Goal: Task Accomplishment & Management: Manage account settings

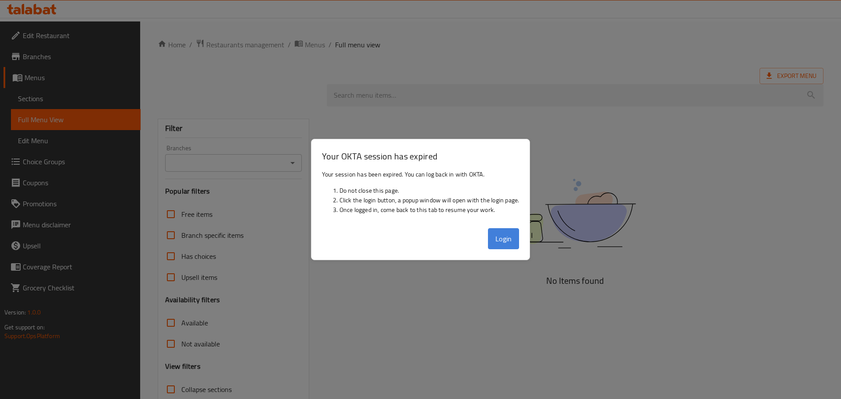
click at [501, 243] on button "Login" at bounding box center [504, 238] width 32 height 21
click at [501, 231] on button "Login" at bounding box center [504, 238] width 32 height 21
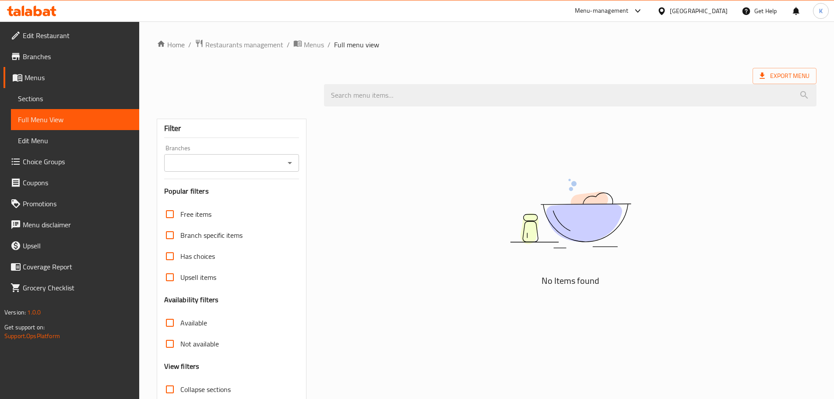
click at [24, 9] on icon at bounding box center [23, 11] width 3 height 10
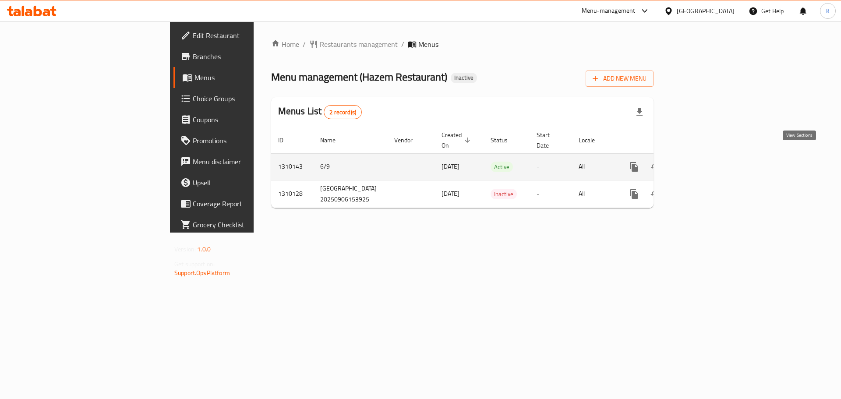
click at [701, 163] on icon "enhanced table" at bounding box center [697, 167] width 8 height 8
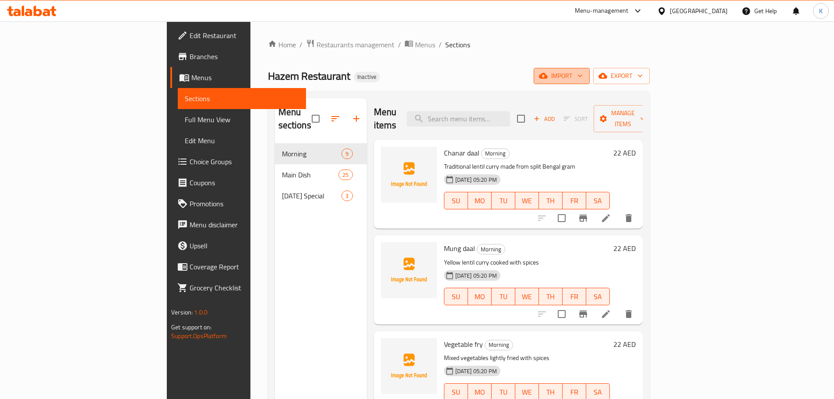
click at [583, 78] on span "import" at bounding box center [562, 75] width 42 height 11
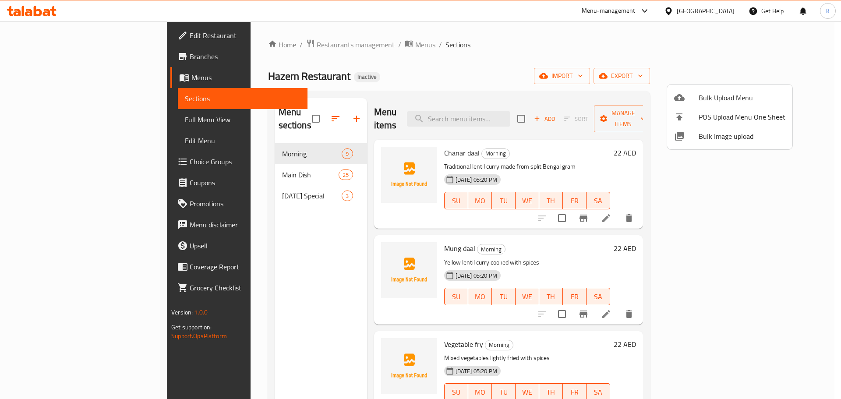
click at [476, 56] on div at bounding box center [420, 199] width 841 height 399
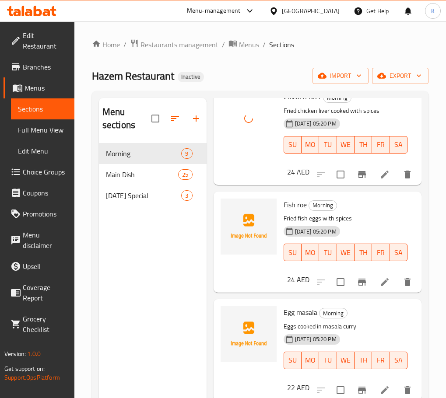
scroll to position [394, 0]
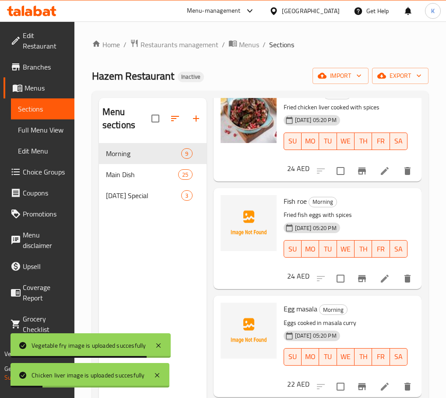
click at [169, 278] on div "Menu sections Morning 9 Main Dish 25 [DATE] Special 3" at bounding box center [153, 297] width 108 height 398
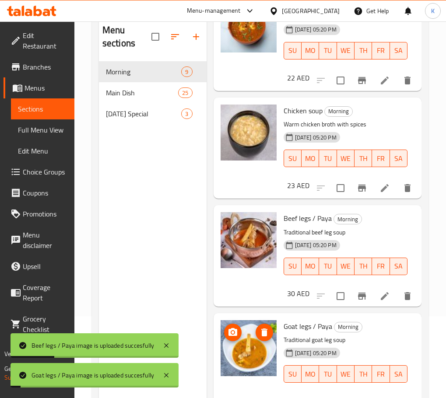
scroll to position [123, 0]
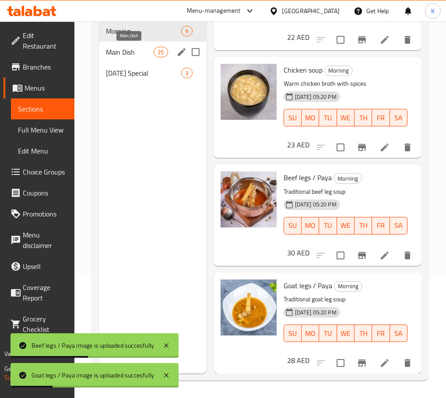
click at [119, 50] on span "Main Dish" at bounding box center [130, 52] width 48 height 11
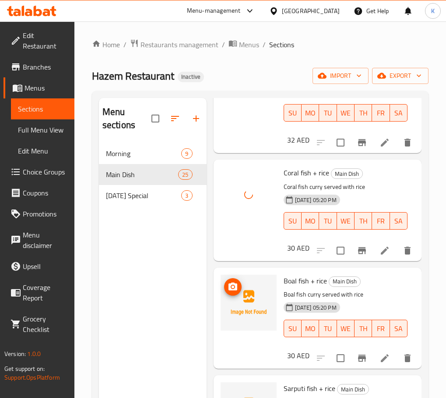
scroll to position [131, 0]
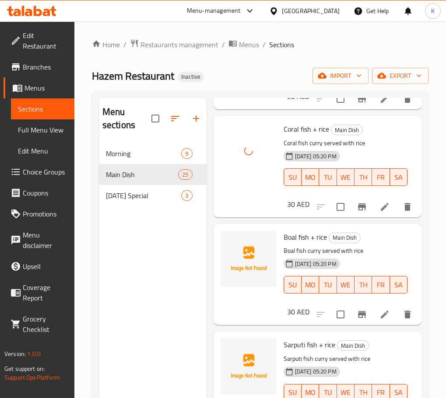
drag, startPoint x: 126, startPoint y: 254, endPoint x: 145, endPoint y: 226, distance: 33.5
click at [129, 251] on div "Menu sections Morning 9 Main Dish 25 [DATE] Special 3" at bounding box center [153, 297] width 108 height 398
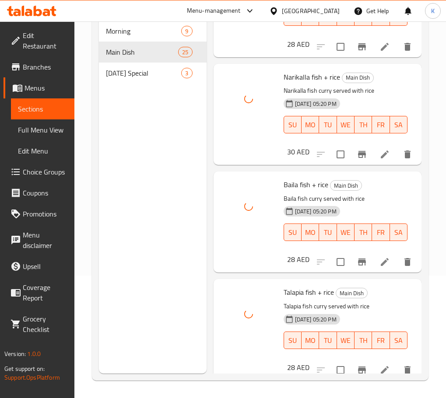
scroll to position [1120, 0]
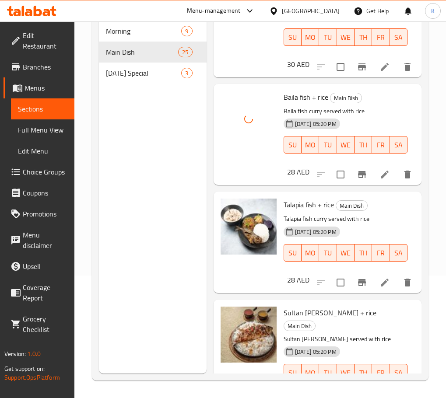
click at [155, 275] on div "Menu sections Morning 9 Main Dish 25 [DATE] Special 3" at bounding box center [153, 174] width 108 height 398
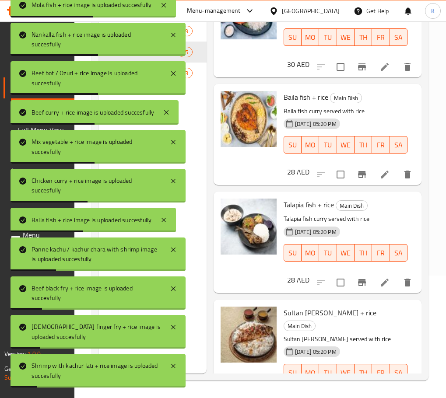
click at [204, 243] on div "Menu sections Morning 9 Main Dish 25 [DATE] Special 3" at bounding box center [153, 174] width 108 height 398
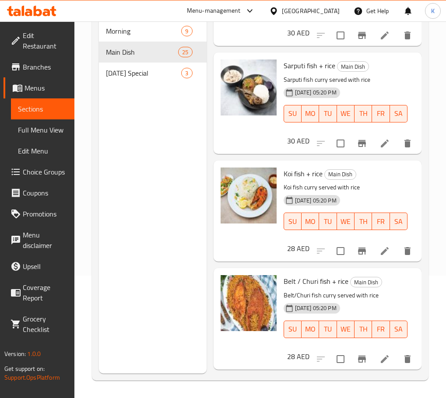
scroll to position [0, 0]
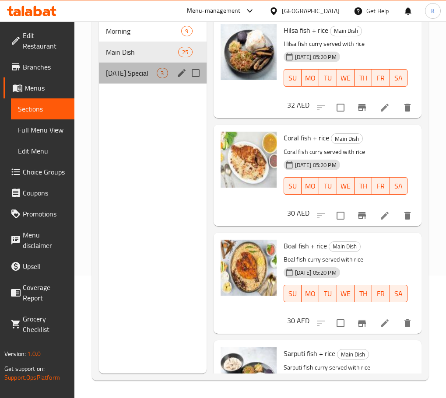
click at [141, 79] on div "[DATE] Special 3" at bounding box center [153, 73] width 108 height 21
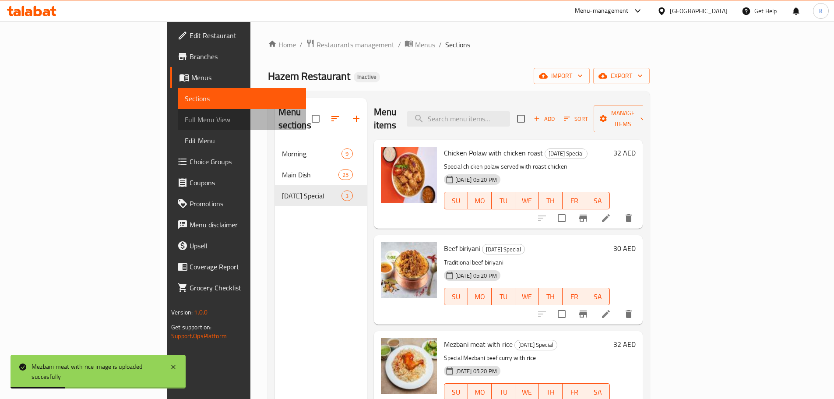
click at [185, 121] on span "Full Menu View" at bounding box center [242, 119] width 114 height 11
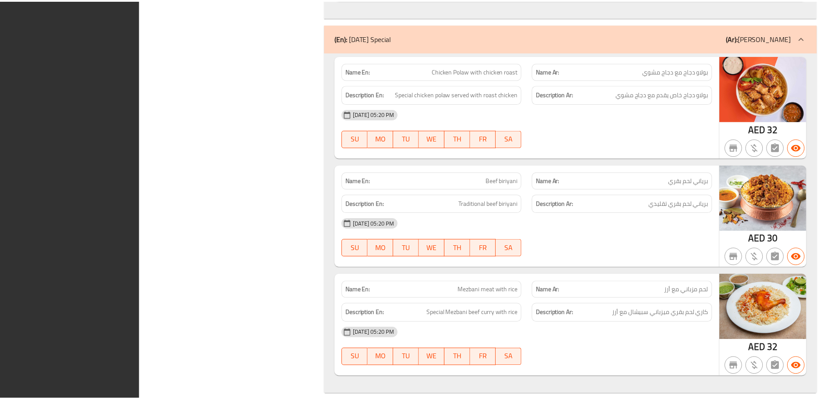
scroll to position [4043, 0]
